Goal: Information Seeking & Learning: Learn about a topic

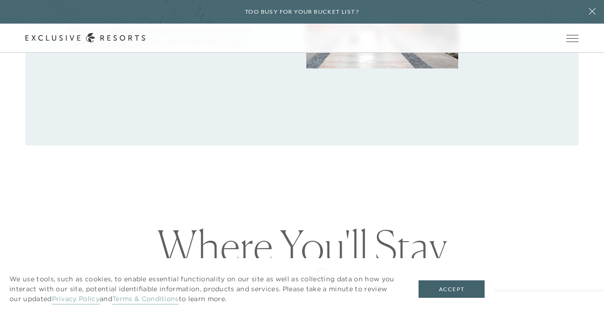
scroll to position [550, 0]
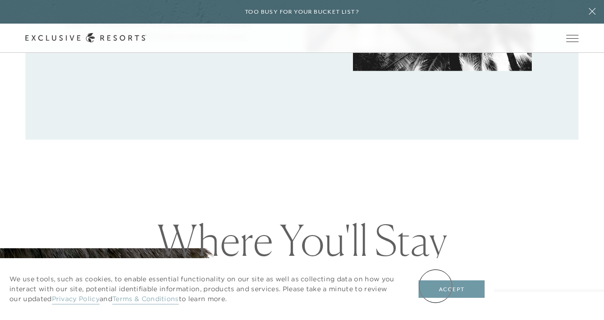
click at [436, 286] on button "Accept" at bounding box center [452, 289] width 66 height 18
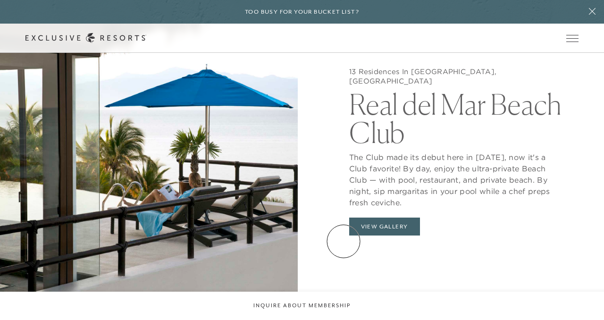
scroll to position [0, 0]
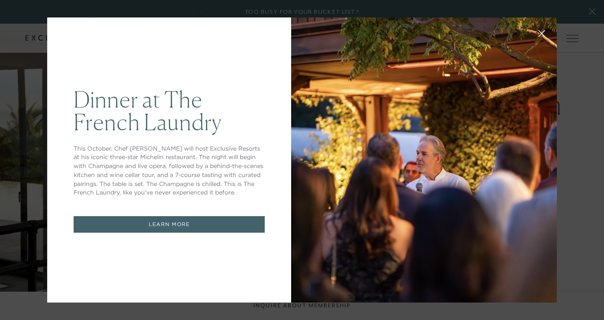
click at [544, 29] on button at bounding box center [542, 32] width 23 height 23
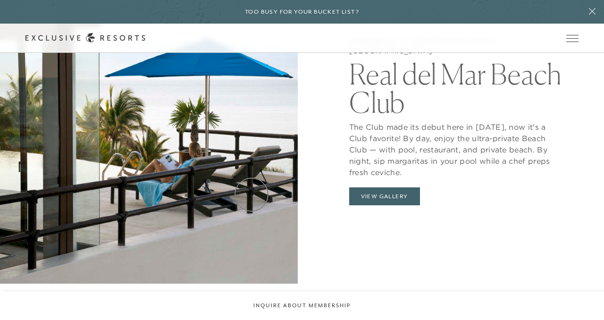
scroll to position [799, 0]
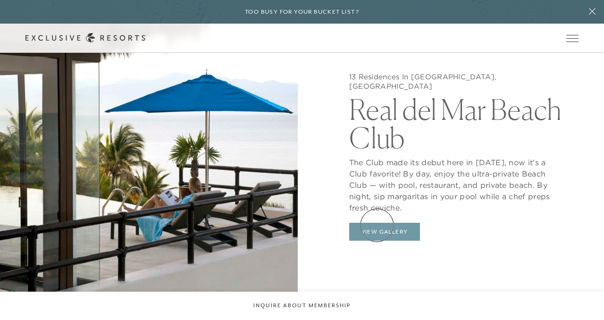
click at [377, 225] on button "View Gallery" at bounding box center [384, 232] width 71 height 18
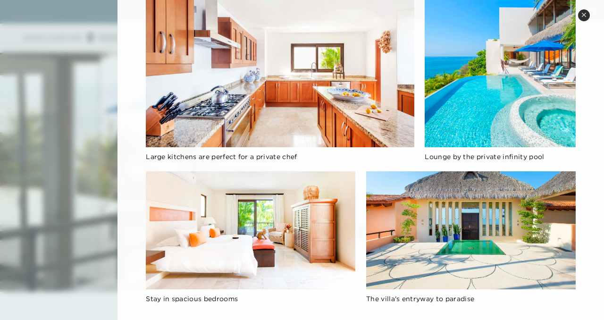
scroll to position [670, 0]
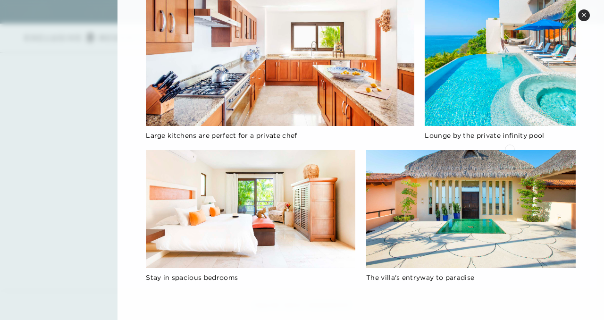
scroll to position [1707, 0]
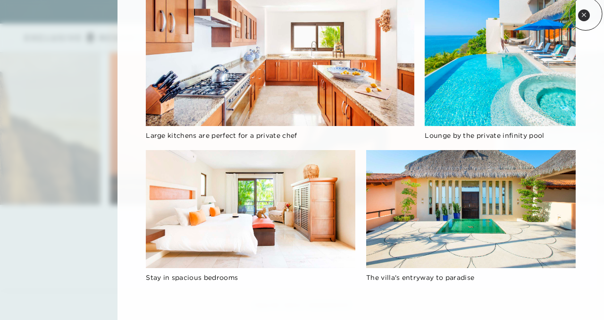
click at [586, 14] on icon at bounding box center [584, 14] width 5 height 5
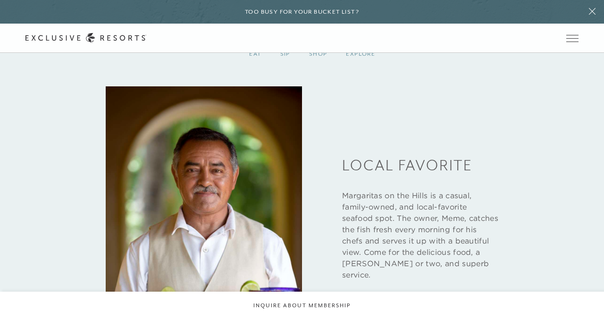
scroll to position [1005, 0]
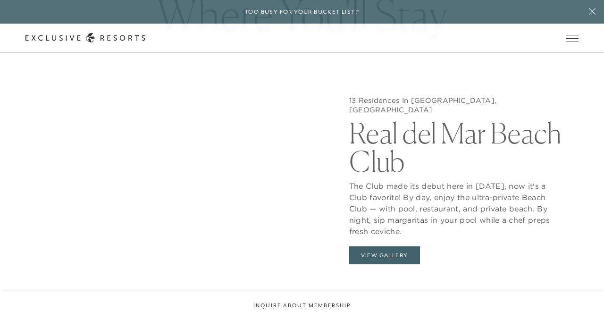
scroll to position [777, 0]
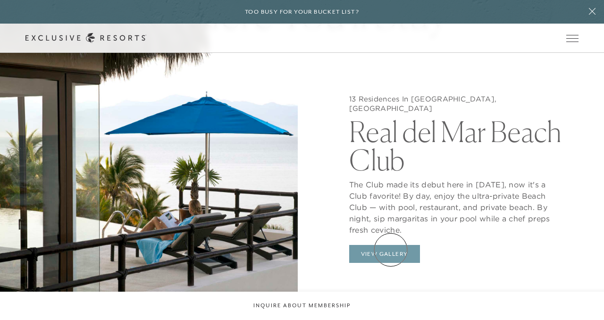
click at [391, 250] on button "View Gallery" at bounding box center [384, 254] width 71 height 18
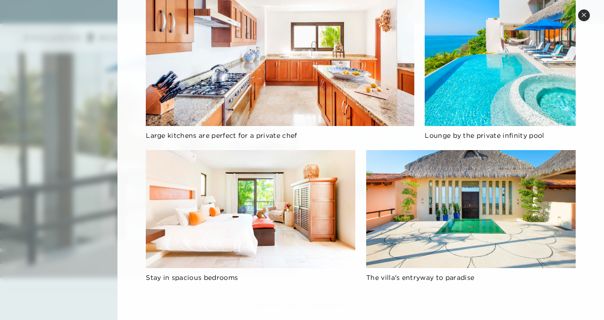
scroll to position [855, 0]
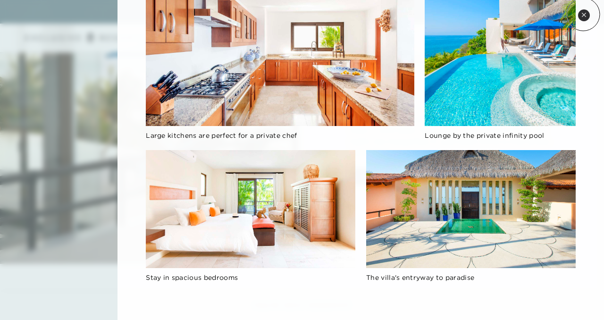
click at [584, 14] on icon at bounding box center [584, 15] width 4 height 4
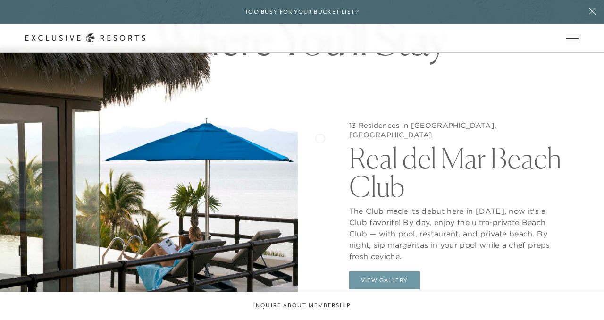
scroll to position [749, 0]
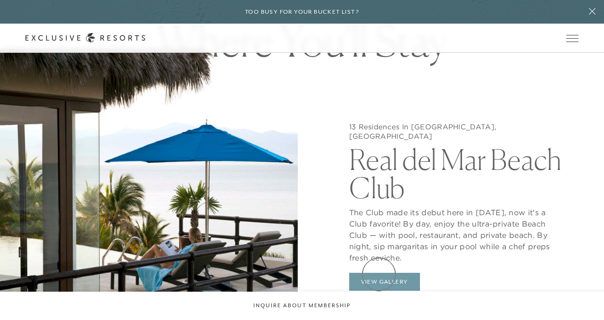
click at [379, 274] on button "View Gallery" at bounding box center [384, 282] width 71 height 18
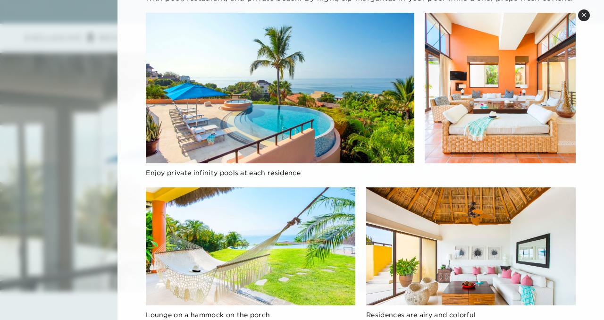
scroll to position [101, 0]
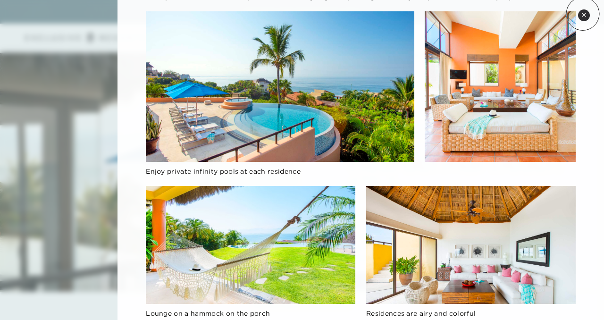
click at [583, 14] on icon at bounding box center [584, 15] width 4 height 4
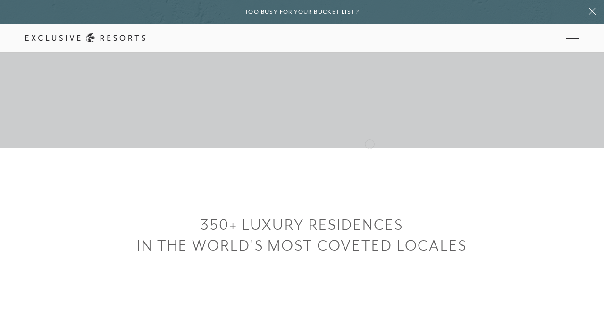
scroll to position [8, 0]
